Goal: Find specific page/section: Find specific page/section

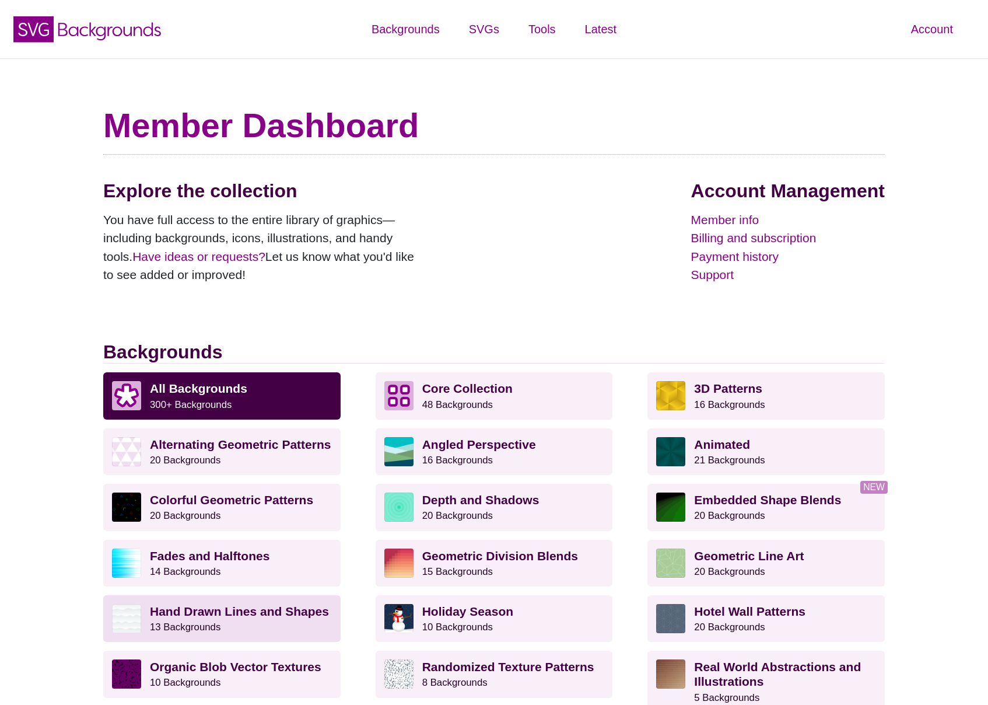
click at [236, 604] on strong "Hand Drawn Lines and Shapes" at bounding box center [239, 610] width 179 height 13
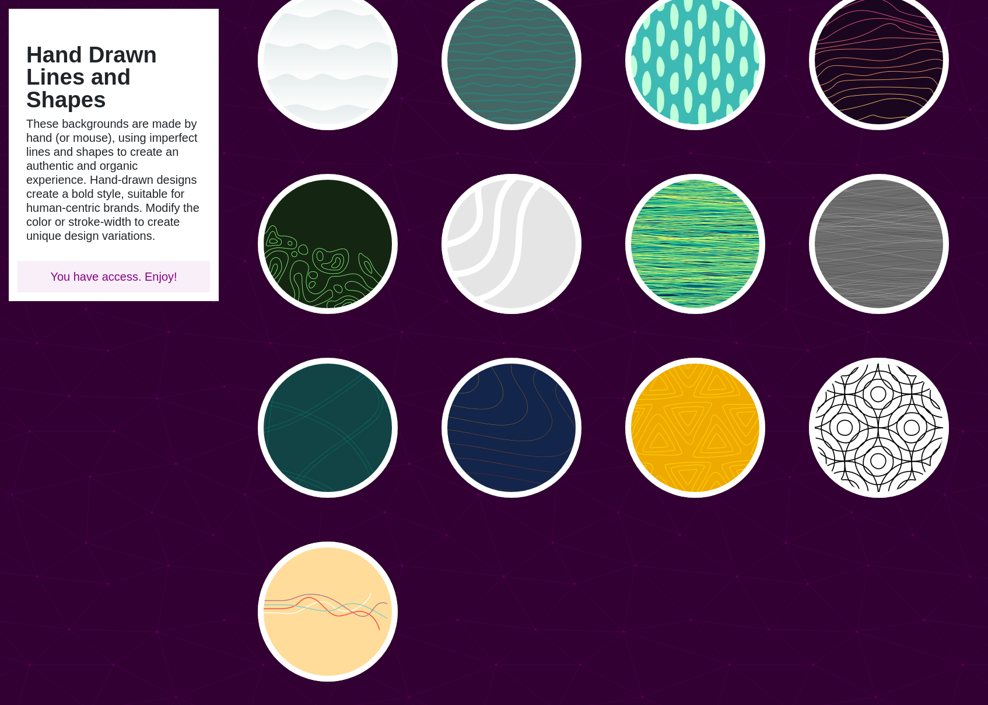
scroll to position [149, 0]
